Goal: Task Accomplishment & Management: Use online tool/utility

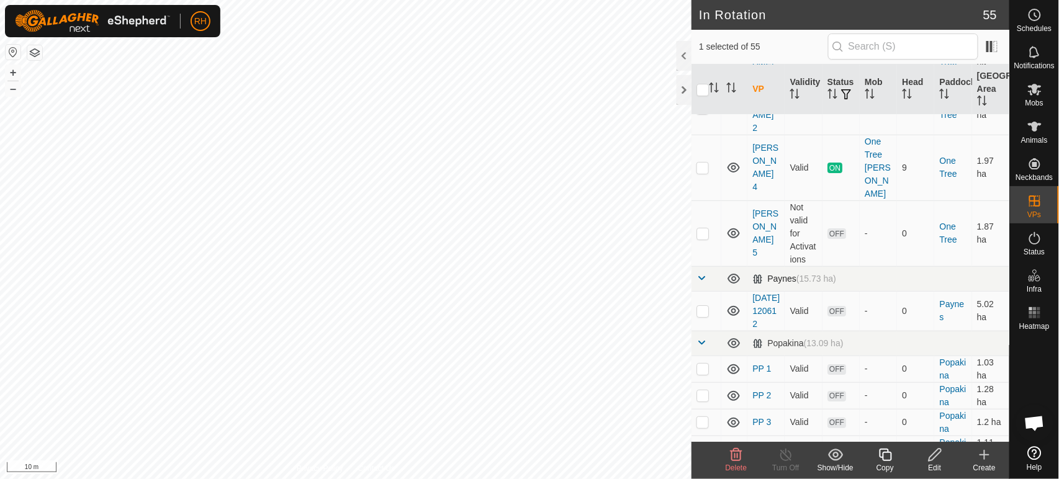
scroll to position [1448, 0]
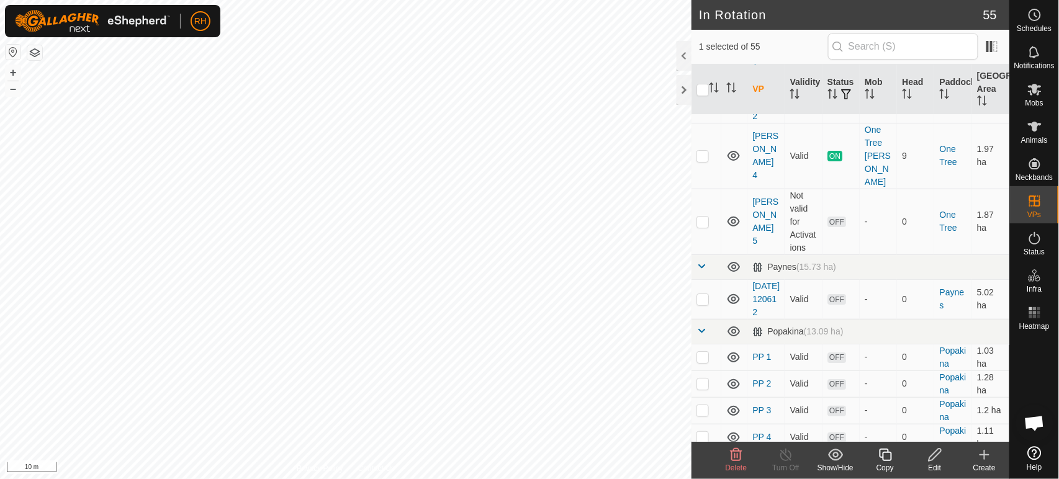
click at [936, 456] on icon at bounding box center [935, 455] width 16 height 15
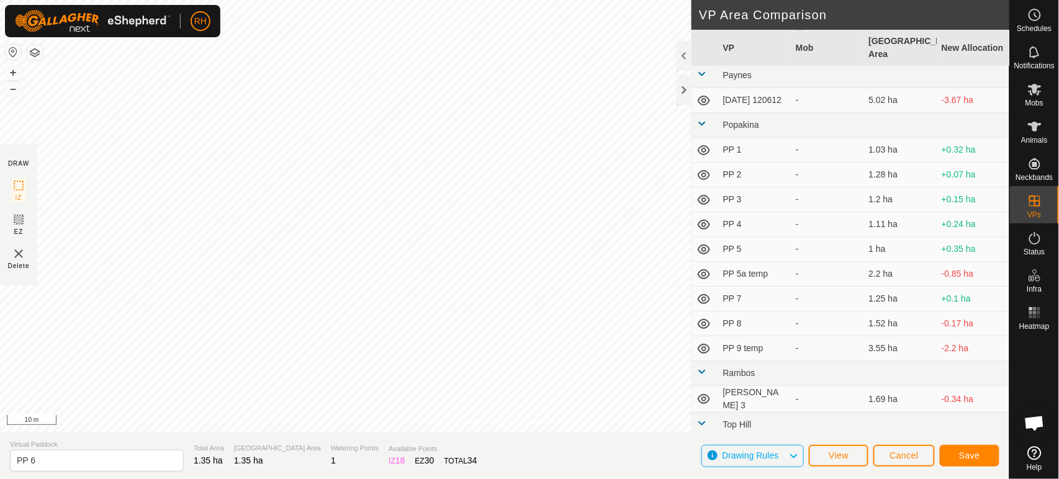
scroll to position [1103, 0]
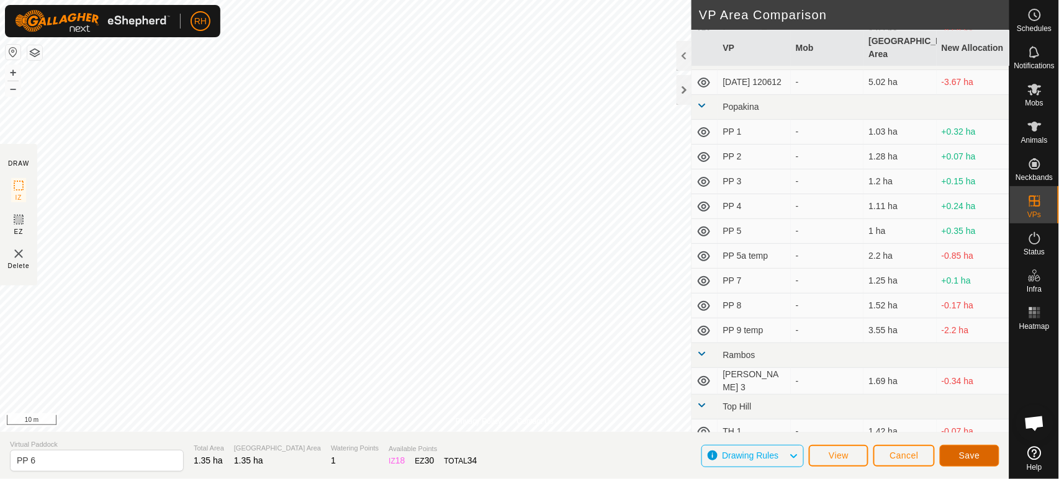
click at [961, 461] on span "Save" at bounding box center [969, 456] width 21 height 10
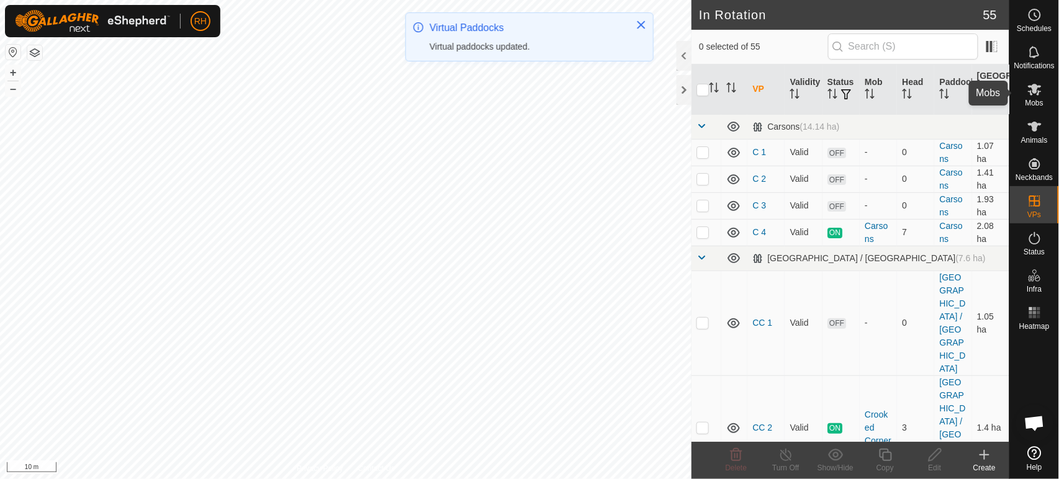
click at [1033, 97] on es-mob-svg-icon at bounding box center [1035, 89] width 22 height 20
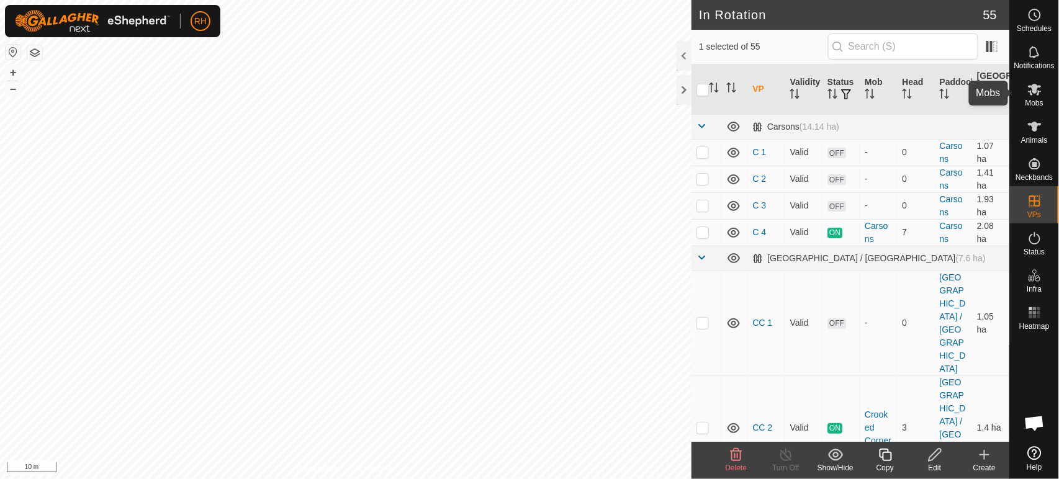
click at [1036, 98] on es-mob-svg-icon at bounding box center [1035, 89] width 22 height 20
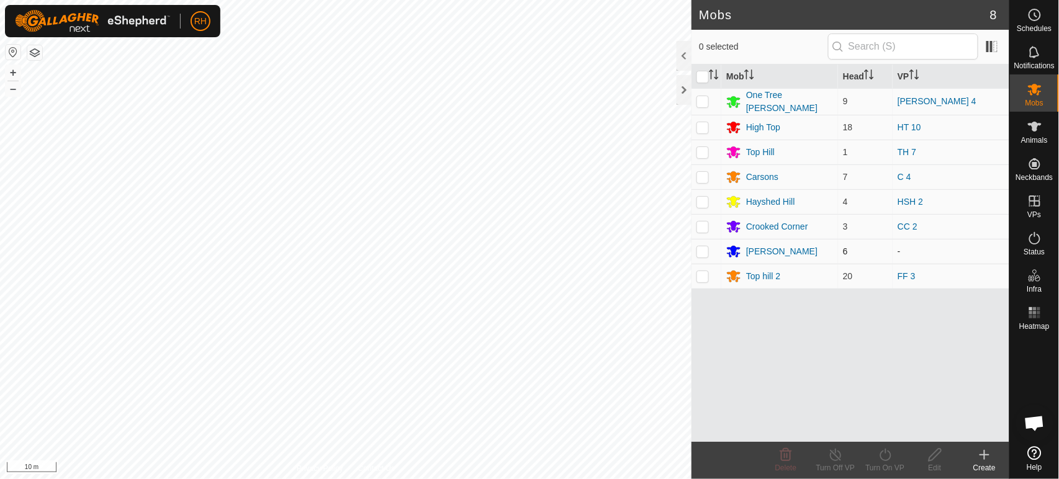
click at [704, 251] on p-checkbox at bounding box center [703, 251] width 12 height 10
checkbox input "true"
click at [889, 457] on icon at bounding box center [886, 455] width 16 height 15
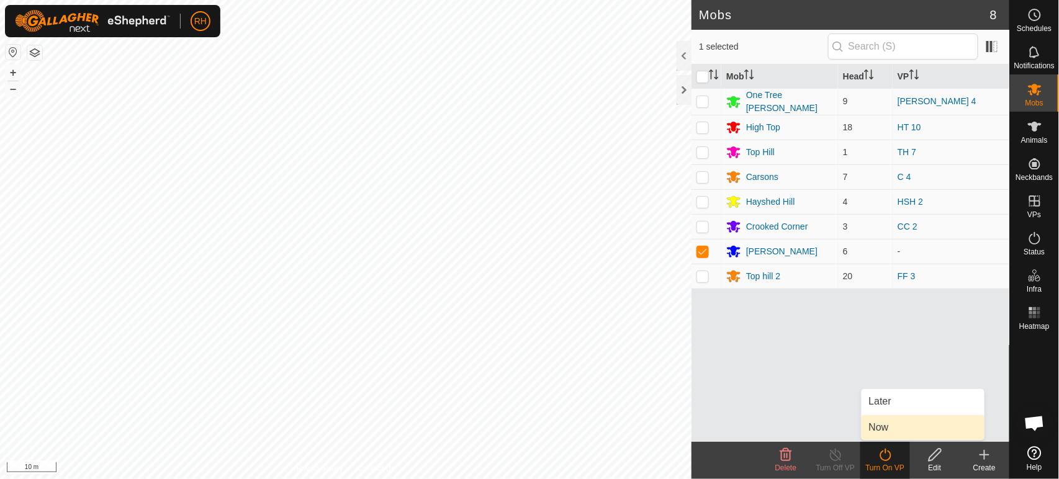
click at [887, 426] on link "Now" at bounding box center [923, 427] width 123 height 25
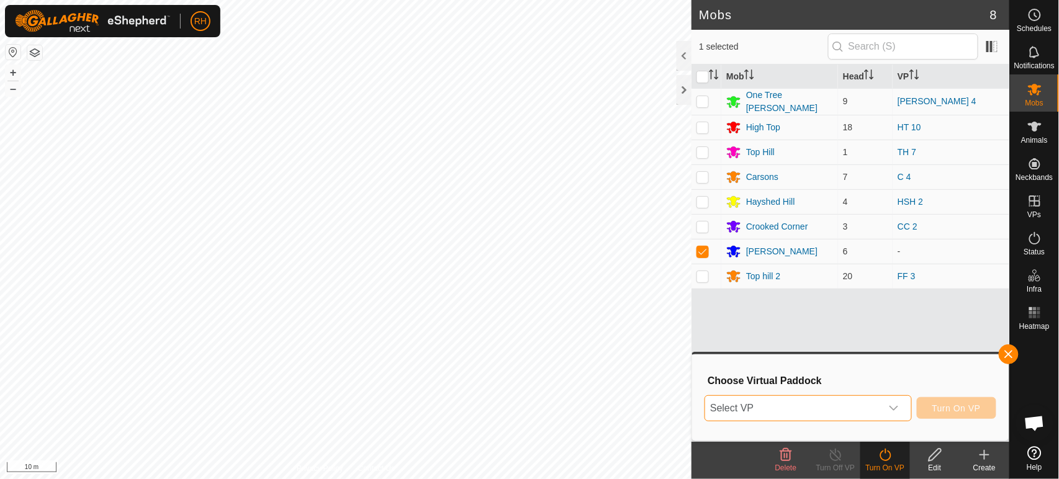
click at [846, 410] on span "Select VP" at bounding box center [793, 408] width 176 height 25
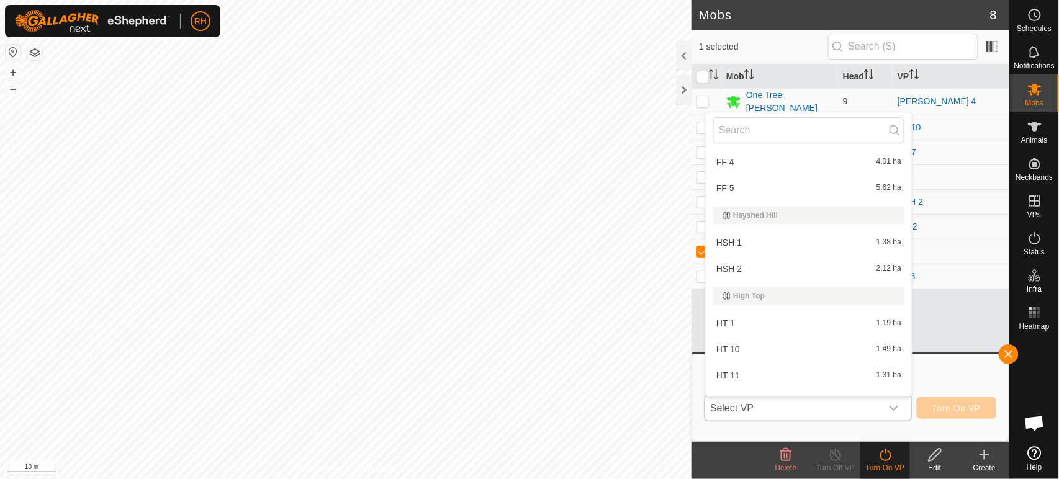
scroll to position [1172, 0]
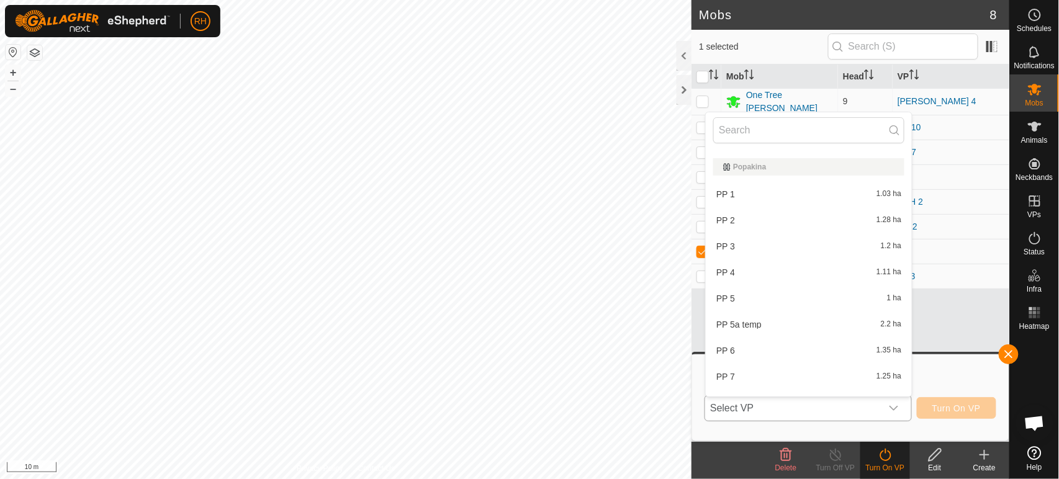
click at [794, 294] on li "PP 5 1 ha" at bounding box center [809, 298] width 206 height 25
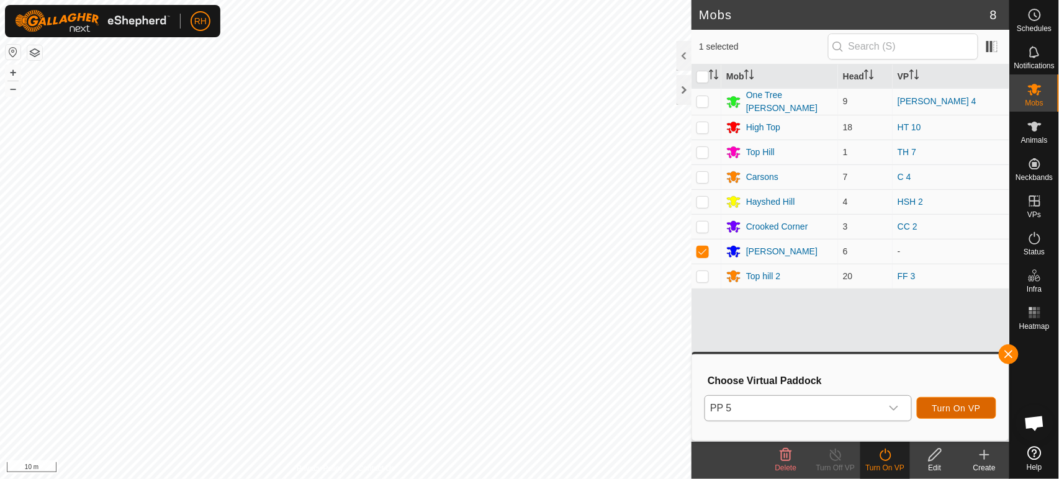
click at [946, 404] on span "Turn On VP" at bounding box center [956, 409] width 48 height 10
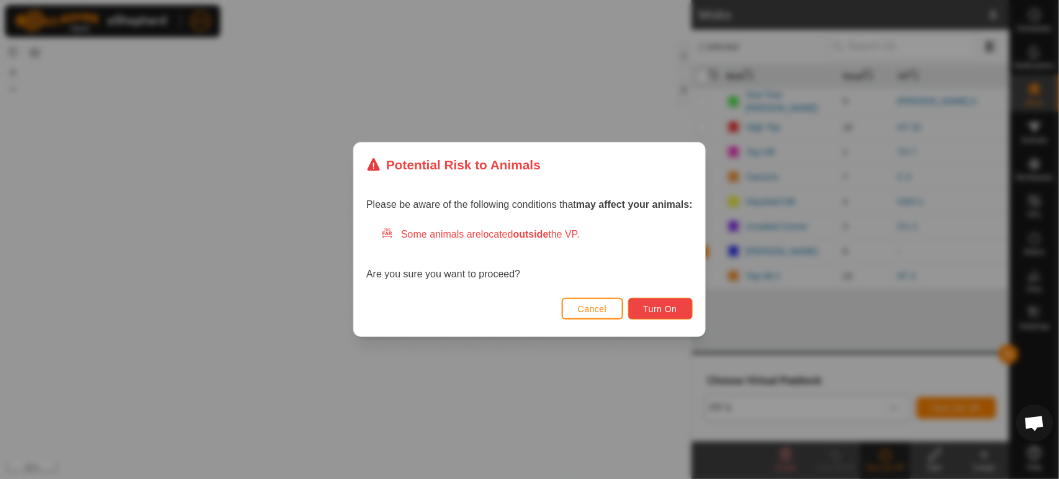
click at [667, 310] on span "Turn On" at bounding box center [661, 309] width 34 height 10
